Goal: Transaction & Acquisition: Purchase product/service

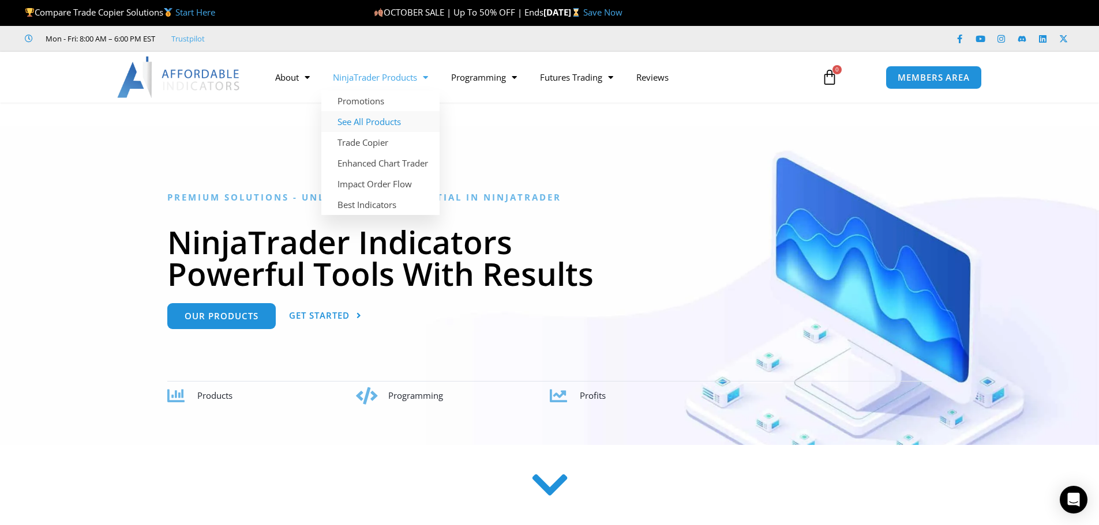
click at [371, 121] on link "See All Products" at bounding box center [380, 121] width 118 height 21
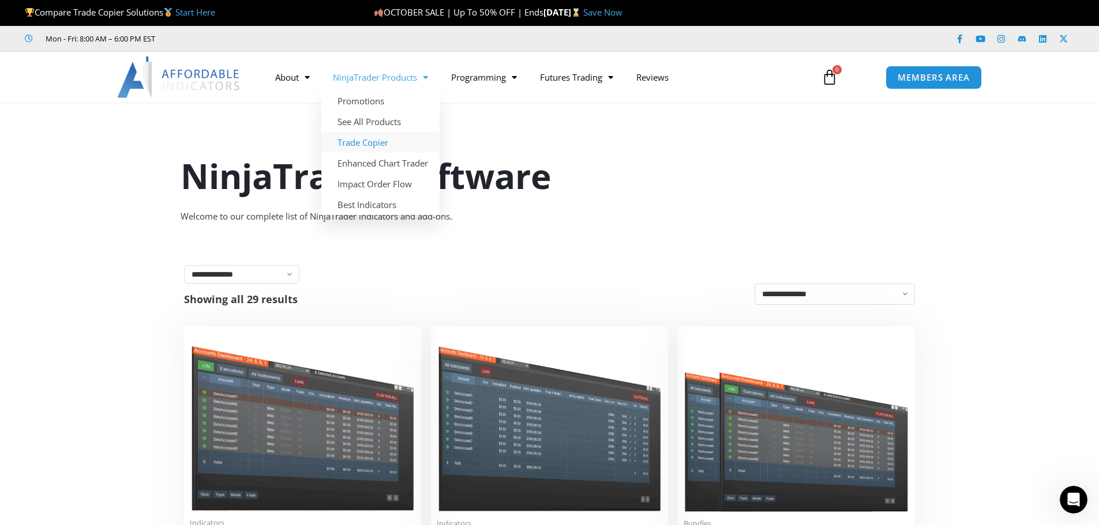
click at [363, 140] on link "Trade Copier" at bounding box center [380, 142] width 118 height 21
click at [117, 179] on section "NinjaTrader Software Welcome to our complete list of NinjaTrader indicators and…" at bounding box center [549, 173] width 1099 height 125
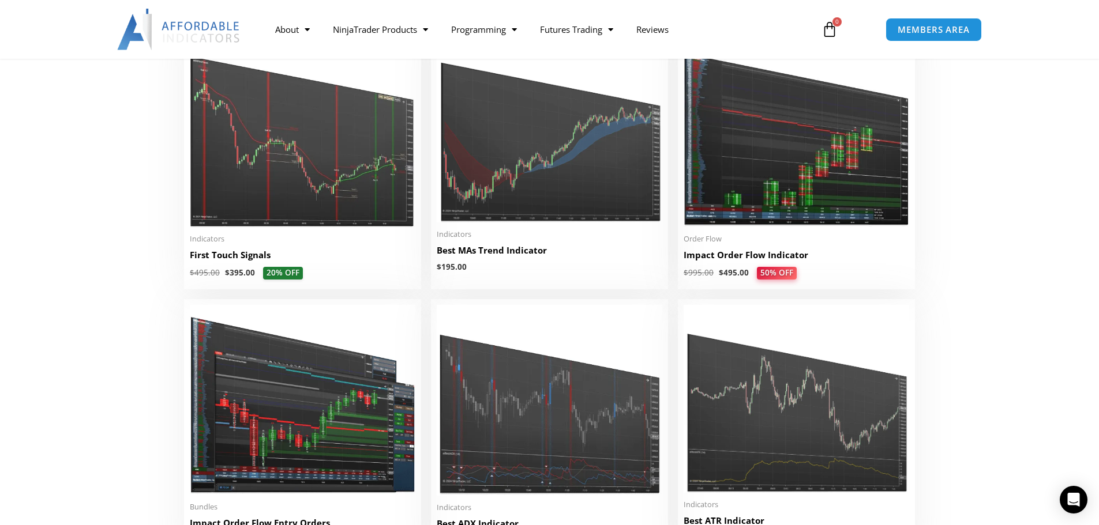
scroll to position [1903, 0]
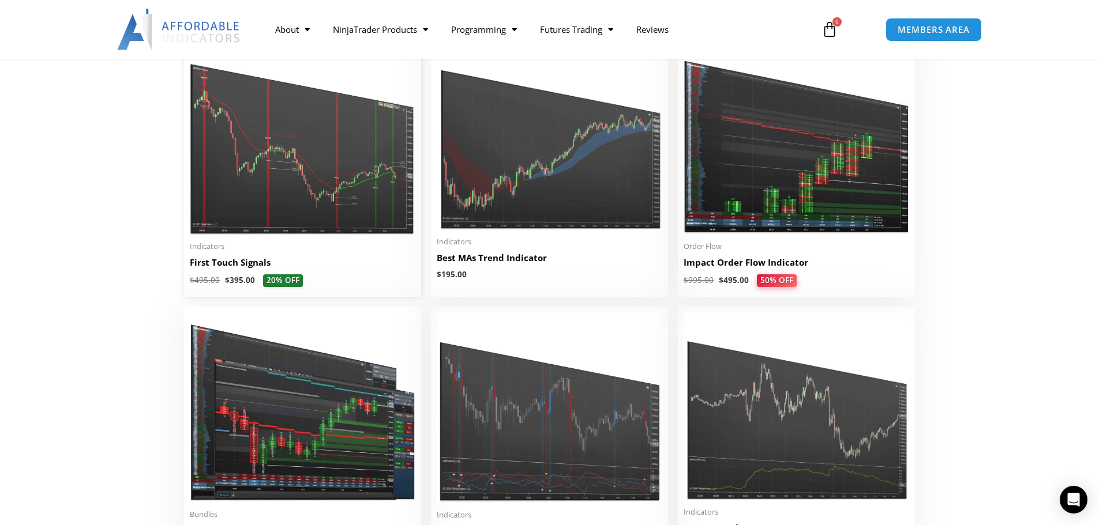
click at [219, 268] on h2 "First Touch Signals" at bounding box center [303, 263] width 226 height 12
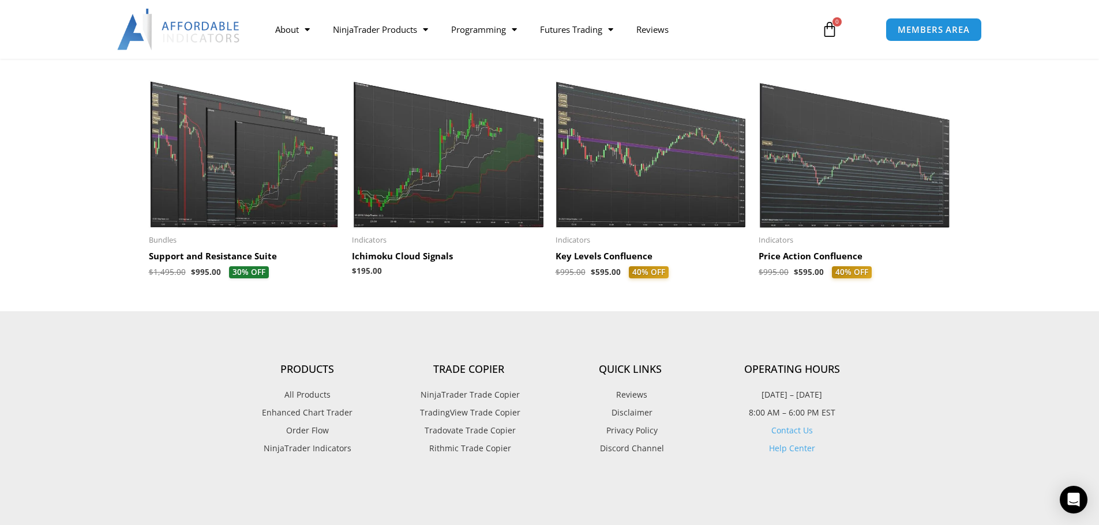
scroll to position [1673, 0]
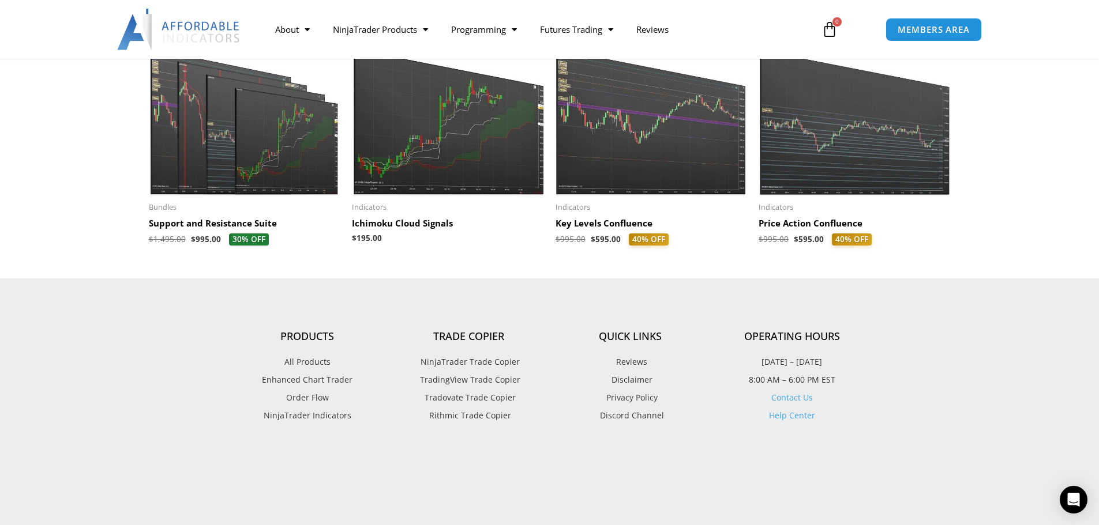
click at [464, 360] on span "NinjaTrader Trade Copier" at bounding box center [469, 362] width 102 height 15
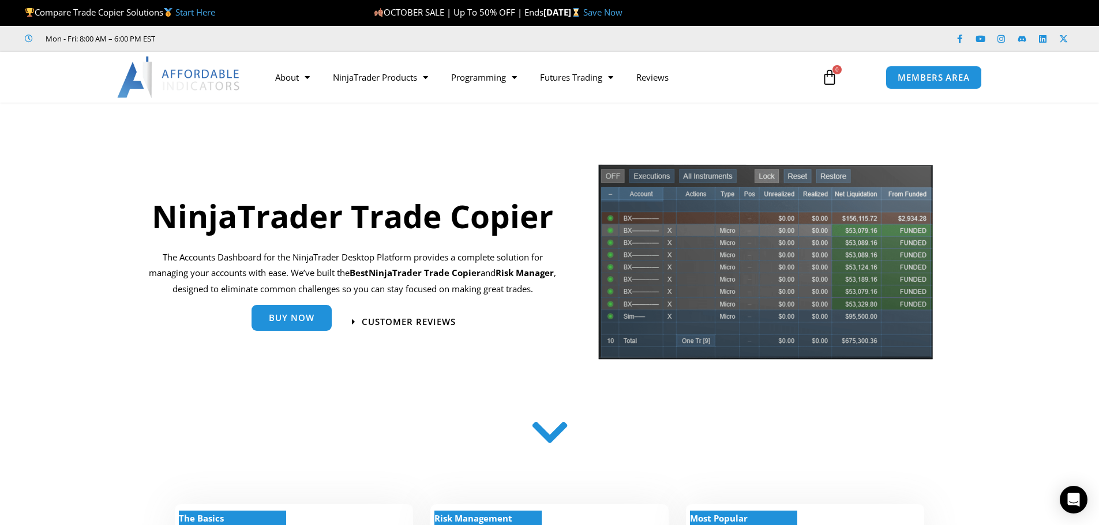
click at [294, 318] on span "Buy Now" at bounding box center [292, 318] width 46 height 9
